Goal: Task Accomplishment & Management: Use online tool/utility

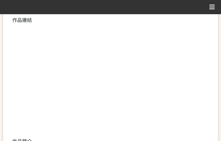
scroll to position [154, 0]
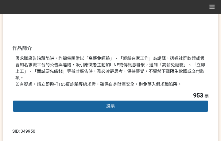
click at [89, 100] on div "投票" at bounding box center [110, 106] width 197 height 12
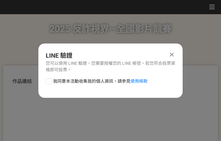
scroll to position [0, 0]
click at [84, 80] on span "我同意本活動收集我的個人資訊，請參見 使用條款" at bounding box center [100, 81] width 95 height 6
click at [50, 80] on input "我同意本活動收集我的個人資訊，請參見 使用條款" at bounding box center [48, 81] width 4 height 4
checkbox input "false"
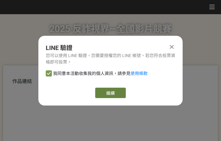
click at [113, 92] on link "繼續" at bounding box center [110, 92] width 31 height 10
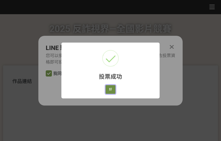
click at [111, 87] on button "好" at bounding box center [111, 89] width 10 height 9
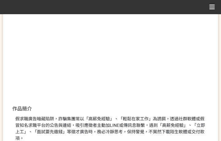
scroll to position [117, 0]
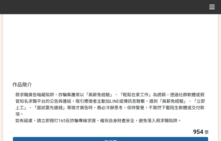
click at [176, 101] on div "假求職廣告暗藏陷阱，詐騙集團常以「高薪免經驗」、「輕鬆在家工作」為誘餌，透過社群軟體或假冒知名求職平台的公告與連結，吸引應徵者主動加LINE或傳訊息聯繫，遇到…" at bounding box center [110, 107] width 191 height 32
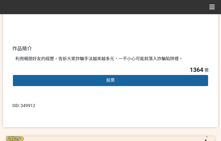
scroll to position [154, 0]
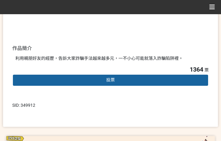
click at [121, 82] on div "投票" at bounding box center [110, 80] width 197 height 12
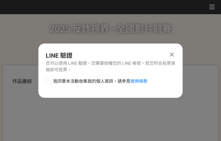
click at [101, 82] on span "我同意本活動收集我的個人資訊，請參見 使用條款" at bounding box center [100, 81] width 95 height 6
click at [50, 82] on input "我同意本活動收集我的個人資訊，請參見 使用條款" at bounding box center [48, 81] width 4 height 4
checkbox input "false"
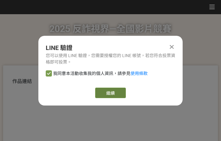
click at [113, 94] on link "繼續" at bounding box center [110, 92] width 31 height 10
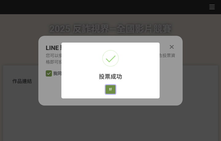
click at [109, 88] on button "好" at bounding box center [111, 89] width 10 height 9
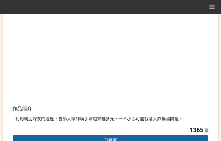
scroll to position [117, 0]
